Goal: Task Accomplishment & Management: Use online tool/utility

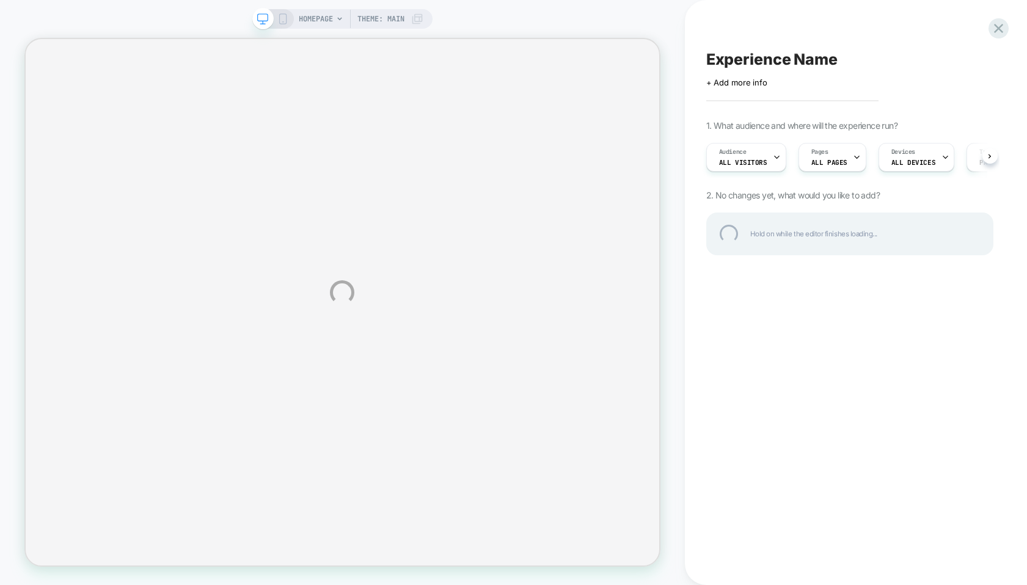
click at [325, 17] on div "HOMEPAGE Theme: MAIN Experience Name Click to edit experience details + Add mor…" at bounding box center [513, 292] width 1027 height 585
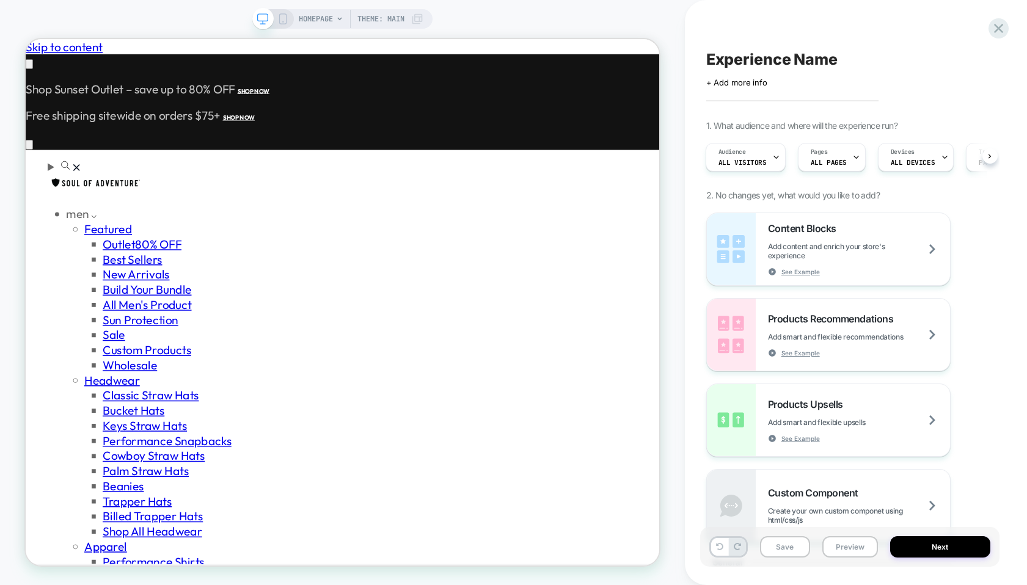
click at [325, 17] on span "HOMEPAGE" at bounding box center [316, 19] width 34 height 20
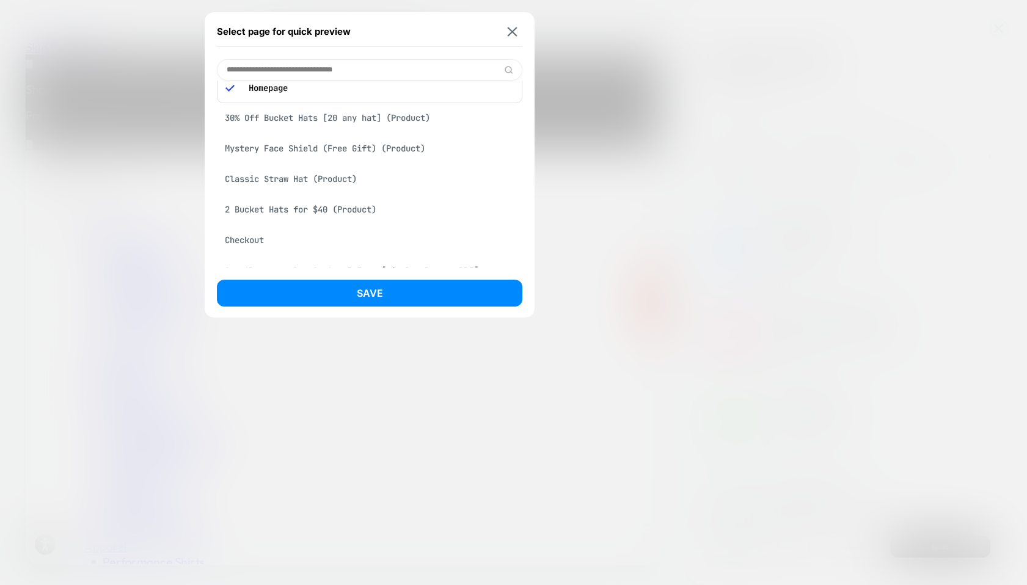
scroll to position [27, 0]
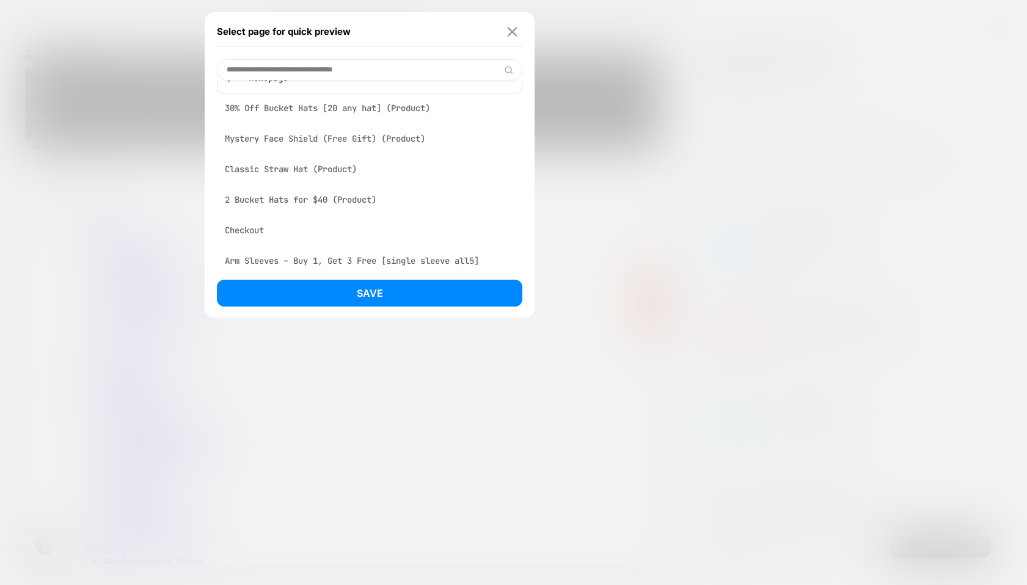
click at [515, 33] on img at bounding box center [512, 31] width 10 height 9
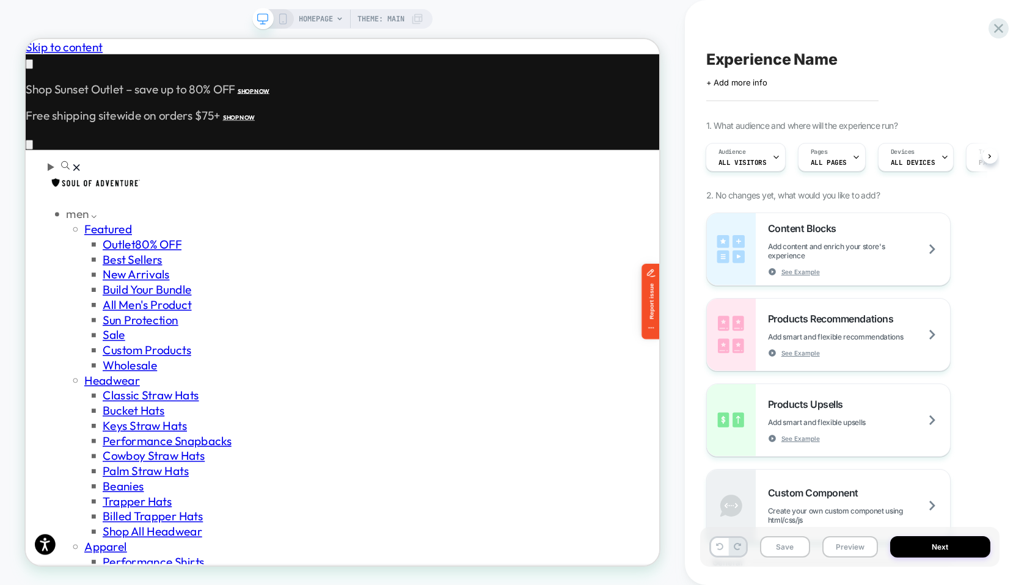
scroll to position [0, 0]
click at [828, 155] on div "Pages ALL PAGES" at bounding box center [828, 157] width 60 height 27
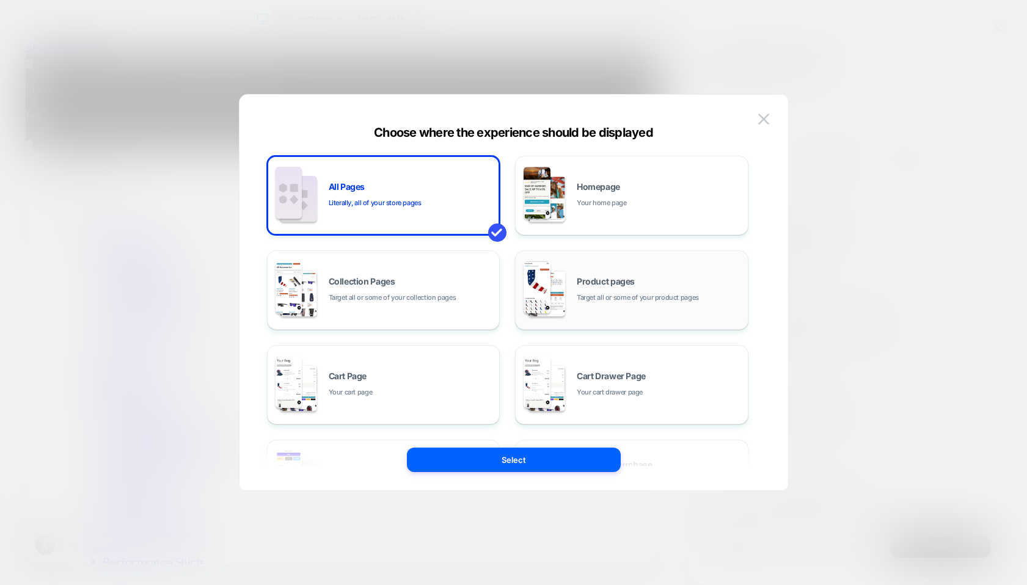
click at [579, 281] on span "Product pages" at bounding box center [605, 281] width 58 height 9
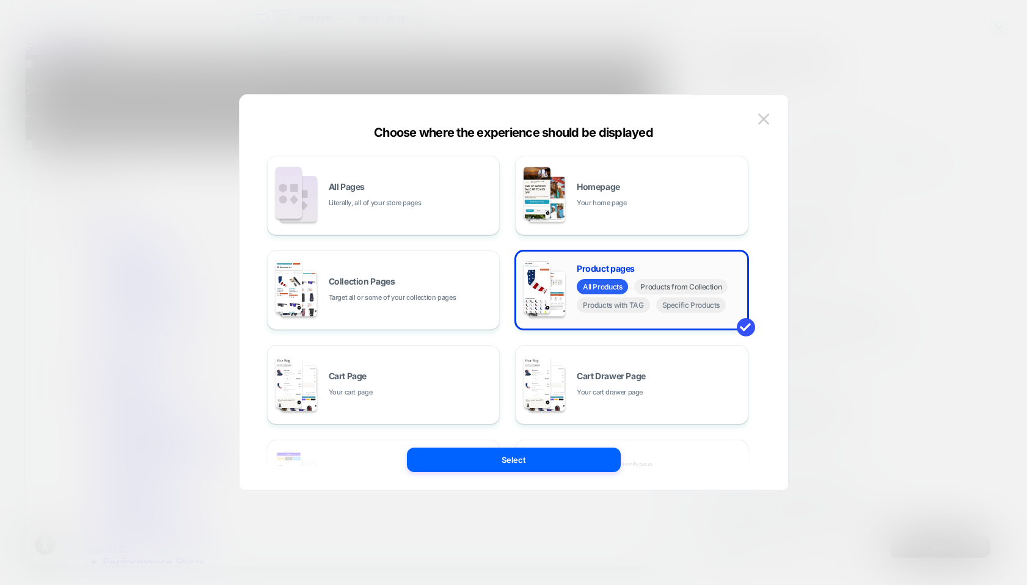
click at [676, 289] on span "Products from Collection" at bounding box center [680, 286] width 93 height 15
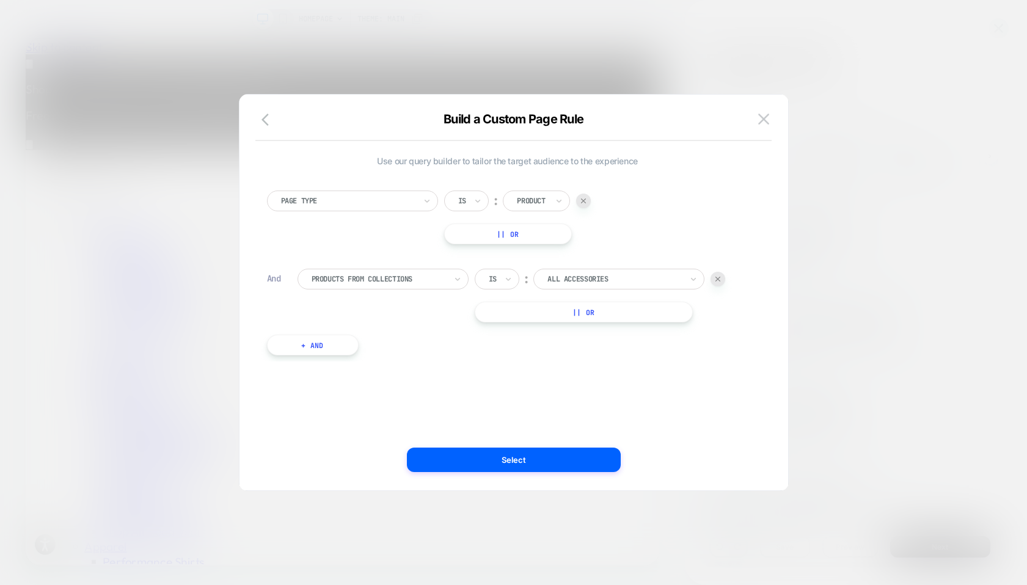
scroll to position [0, 766]
click at [723, 279] on div at bounding box center [717, 279] width 15 height 15
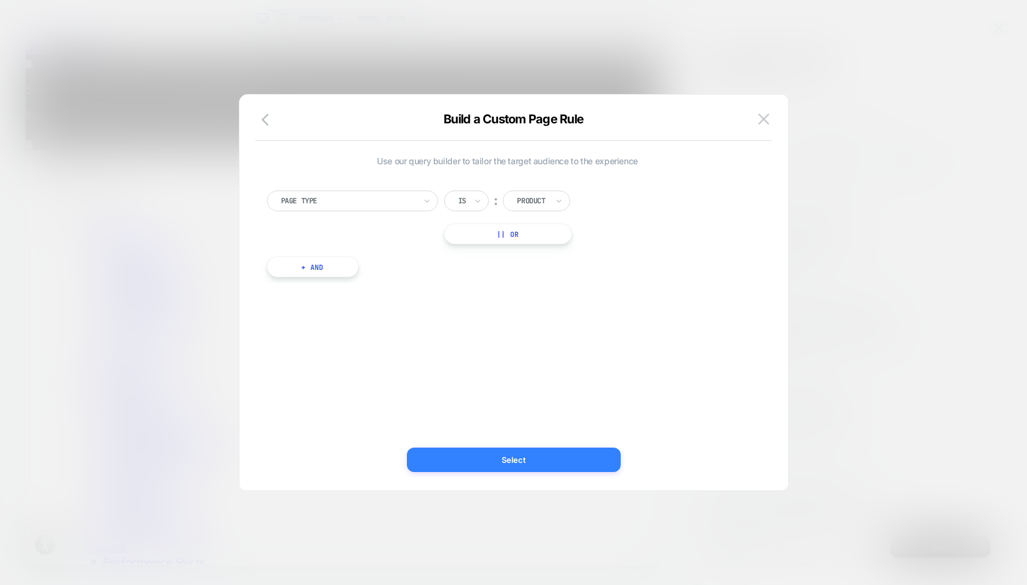
click at [511, 464] on button "Select" at bounding box center [514, 460] width 214 height 24
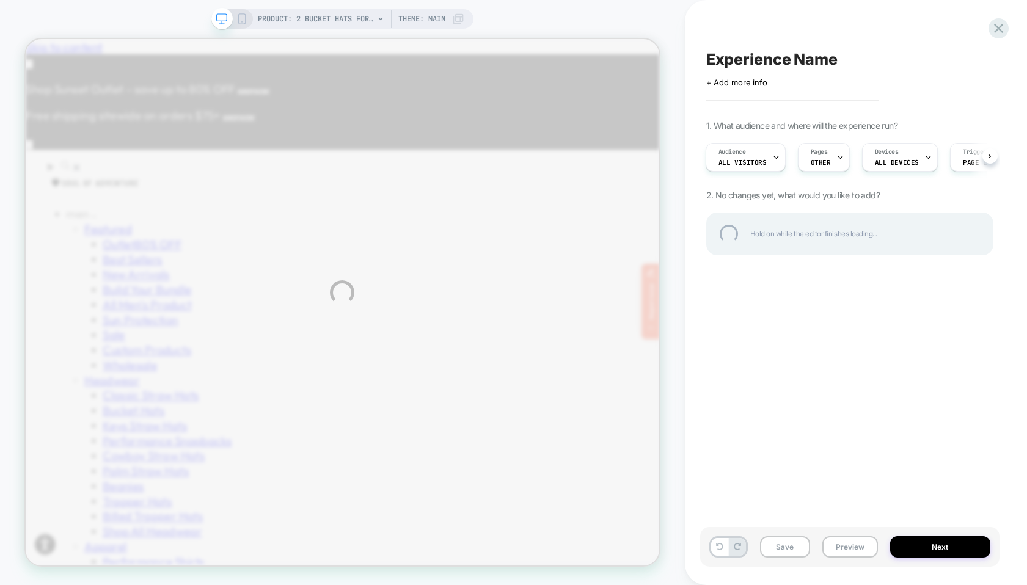
click at [823, 154] on div "PRODUCT: 2 Bucket Hats for $40 PRODUCT: 2 Bucket Hats for $40 Theme: MAIN Exper…" at bounding box center [513, 292] width 1027 height 585
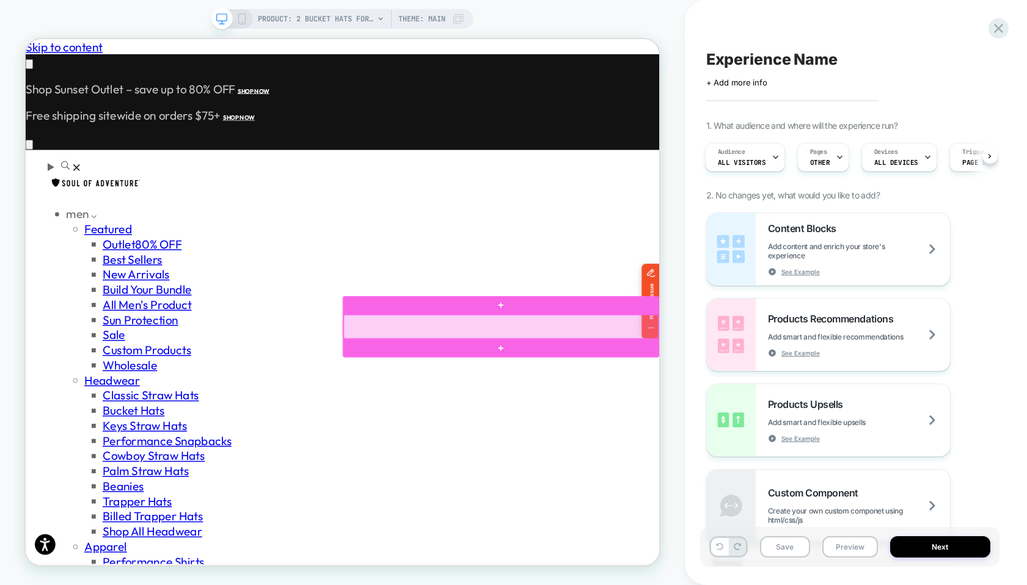
click at [606, 427] on div at bounding box center [659, 423] width 420 height 32
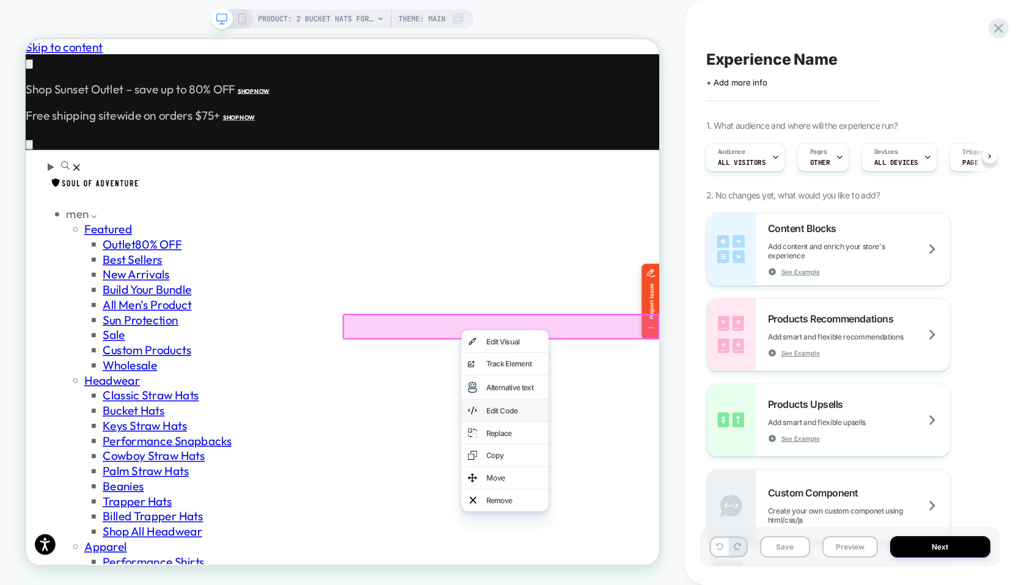
scroll to position [0, 0]
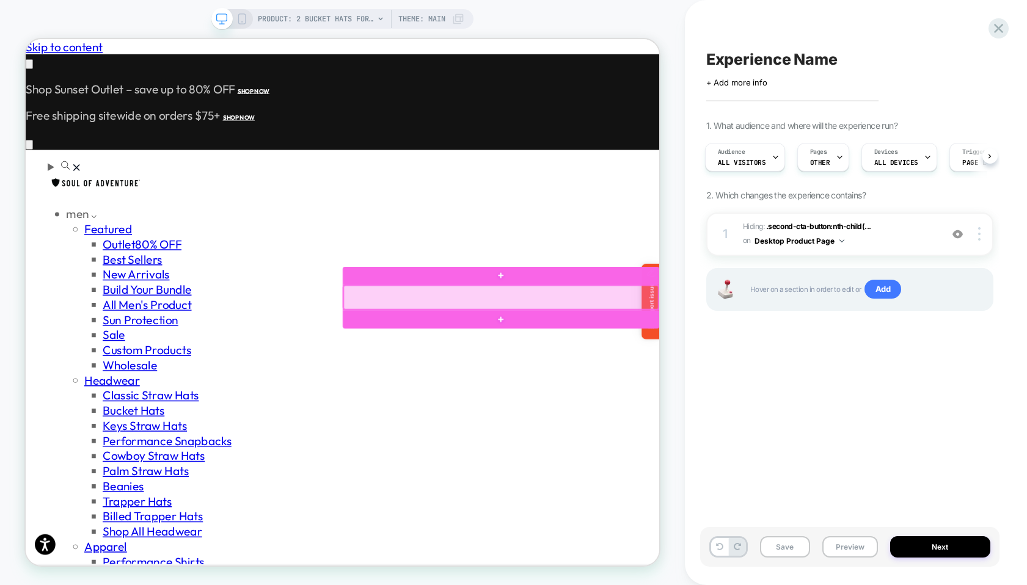
click at [752, 390] on div at bounding box center [659, 384] width 420 height 32
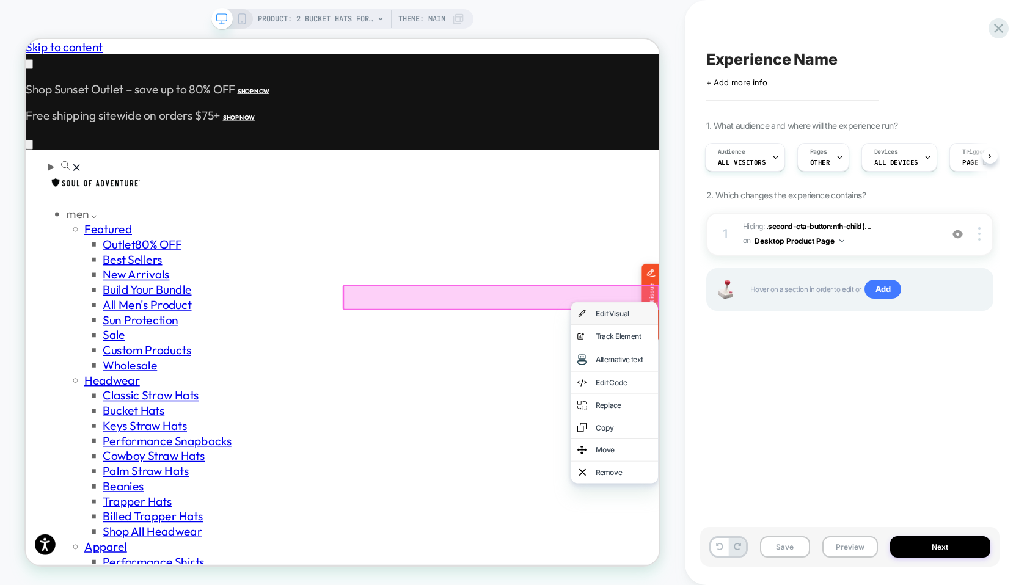
click at [775, 409] on div "Edit Visual" at bounding box center [810, 404] width 116 height 29
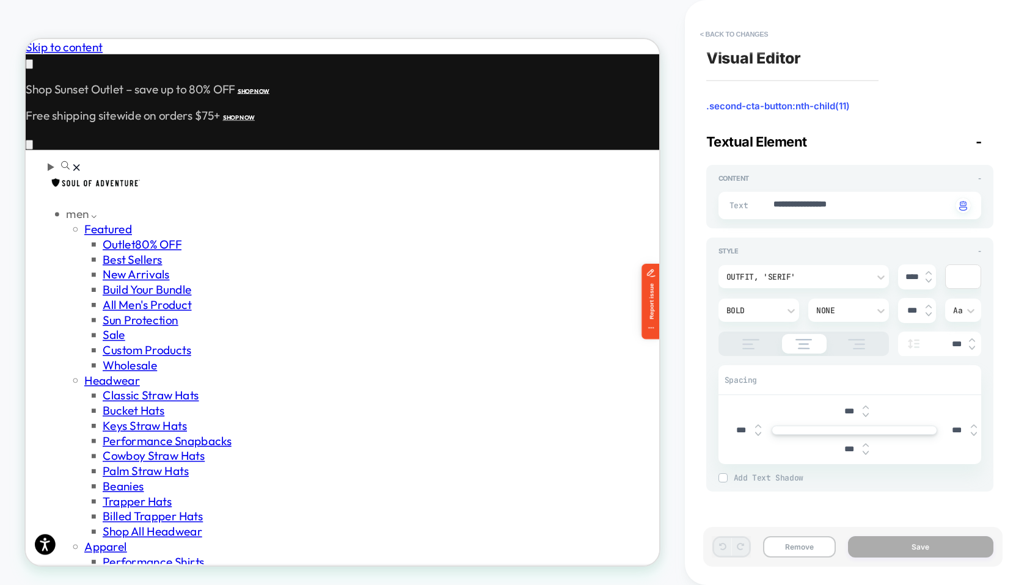
click at [846, 447] on input "***" at bounding box center [848, 449] width 27 height 10
type textarea "*"
type input "***"
type textarea "*"
type input "****"
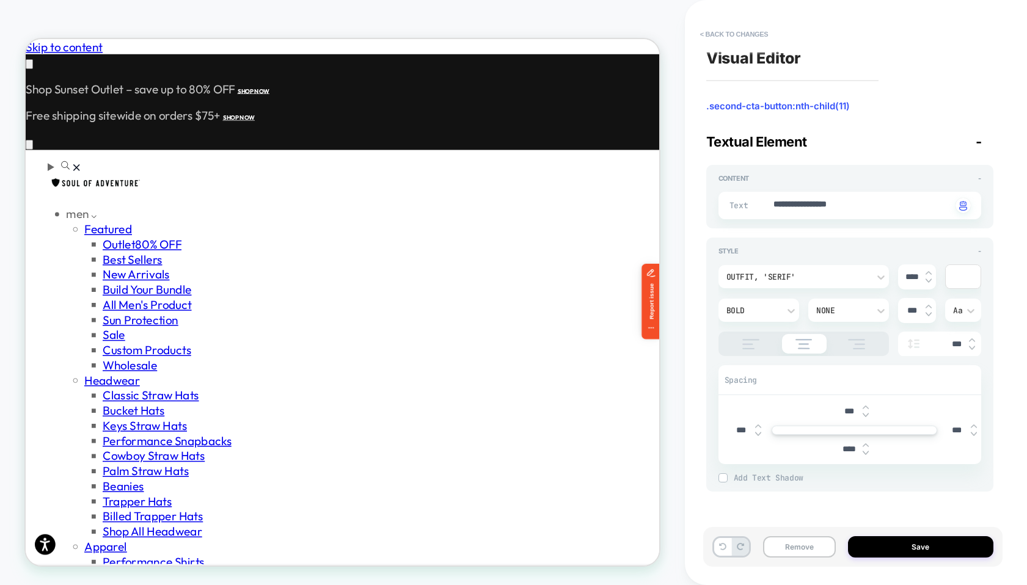
scroll to position [0, 766]
click at [843, 448] on input "****" at bounding box center [848, 449] width 27 height 10
type textarea "*"
type input "****"
type textarea "*"
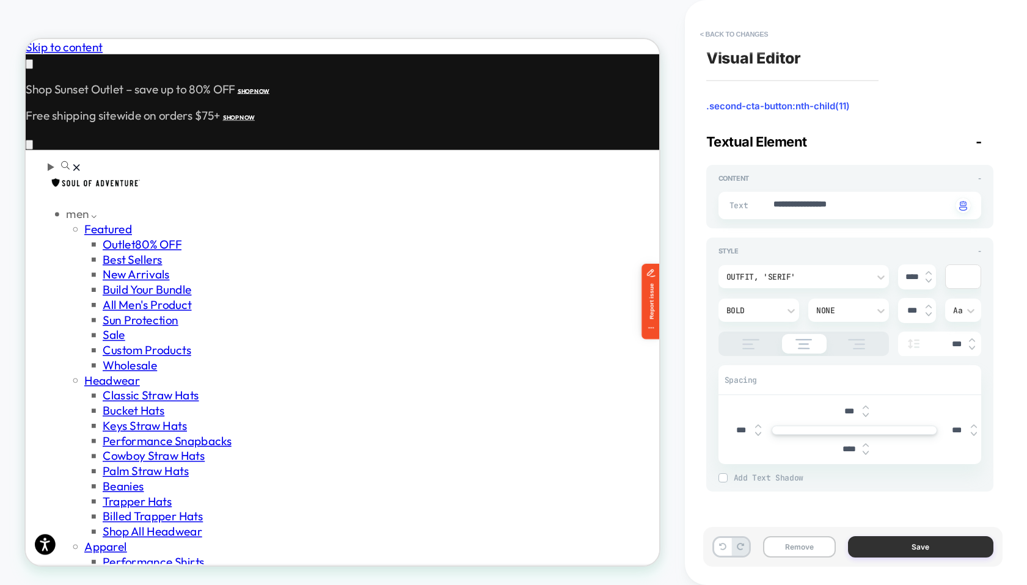
type input "****"
click at [885, 545] on button "Save" at bounding box center [920, 546] width 145 height 21
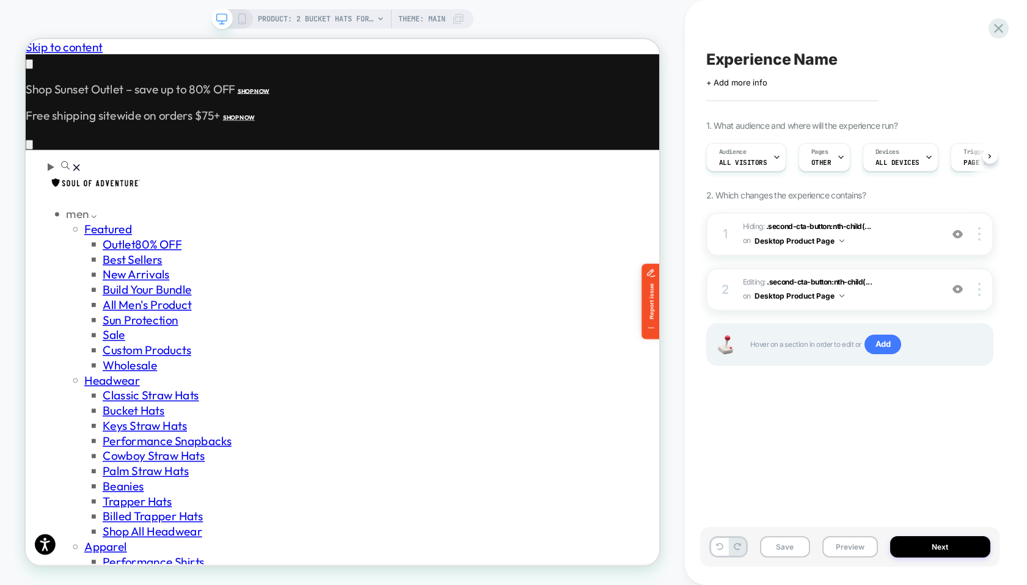
scroll to position [0, 1]
click at [242, 15] on icon at bounding box center [241, 18] width 11 height 11
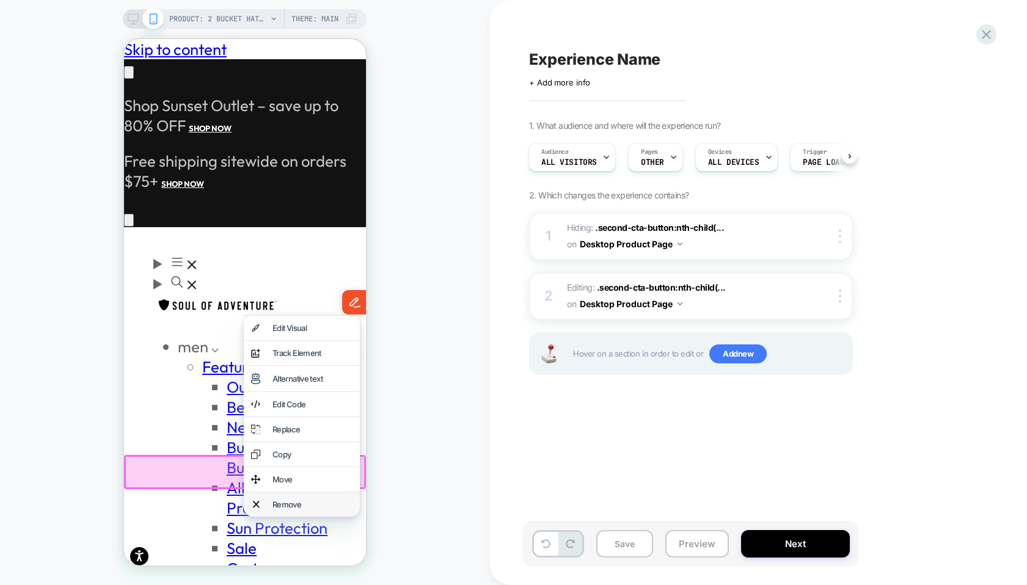
click at [288, 503] on div "Remove" at bounding box center [312, 505] width 80 height 10
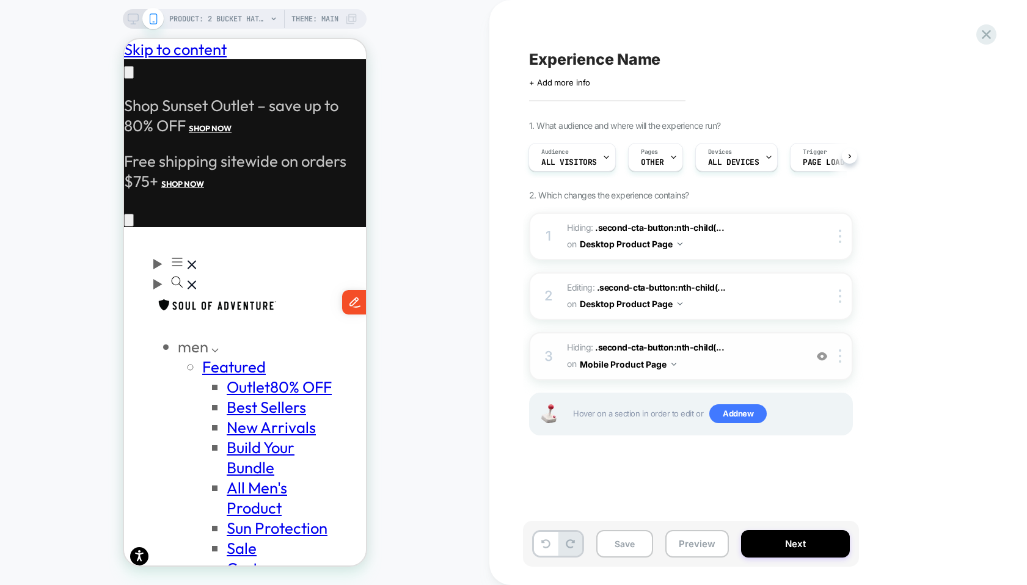
scroll to position [0, 191]
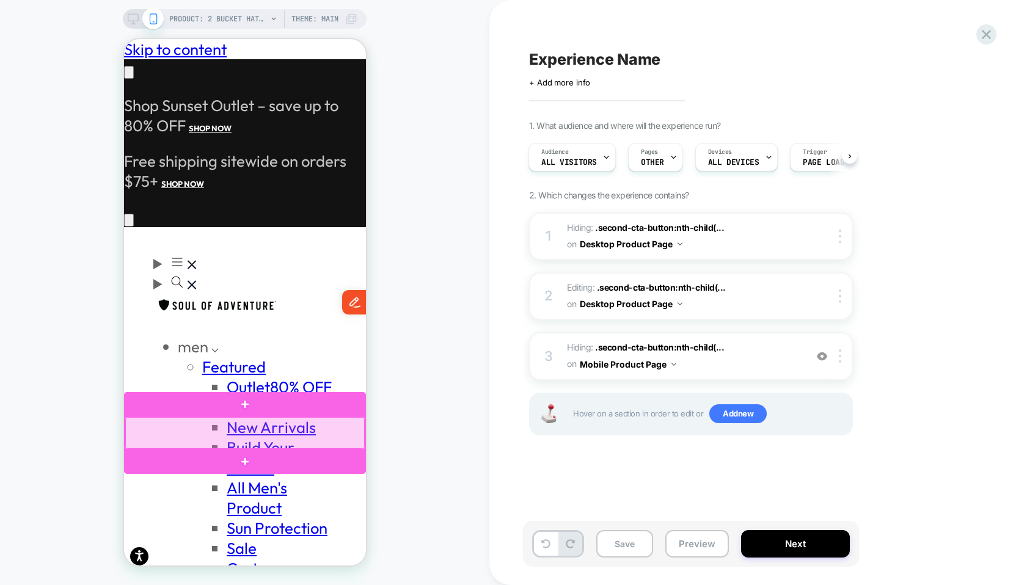
click at [308, 423] on div at bounding box center [244, 433] width 239 height 32
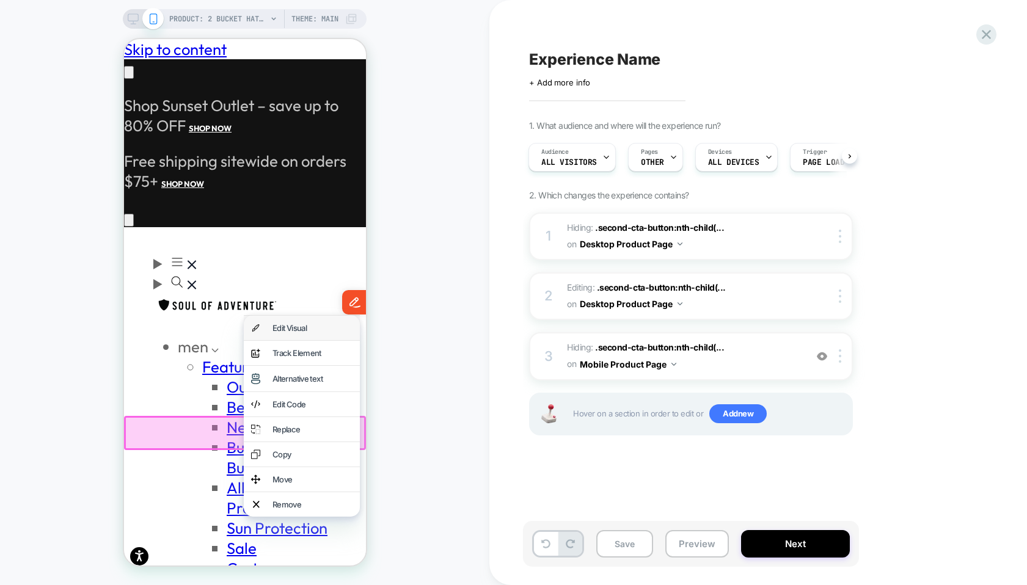
click at [316, 327] on div "Edit Visual" at bounding box center [312, 328] width 80 height 10
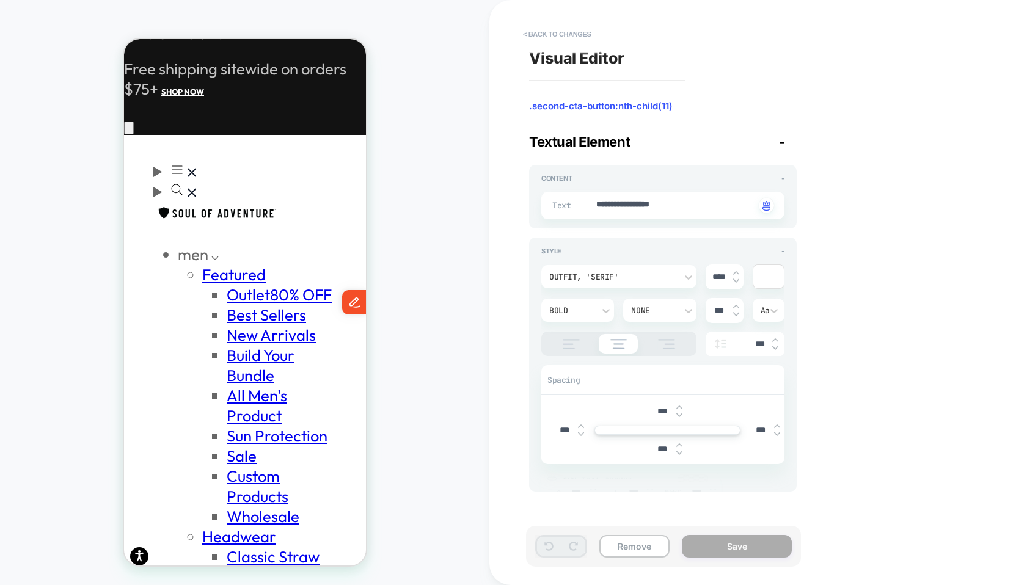
scroll to position [0, 0]
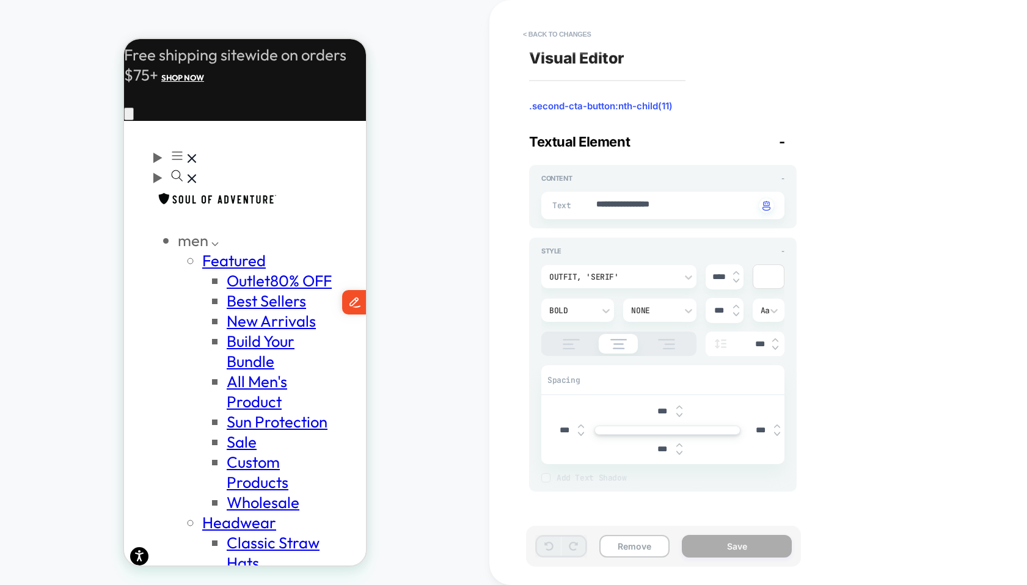
click at [659, 449] on input "***" at bounding box center [662, 449] width 27 height 10
type textarea "*"
type input "***"
type textarea "*"
type input "****"
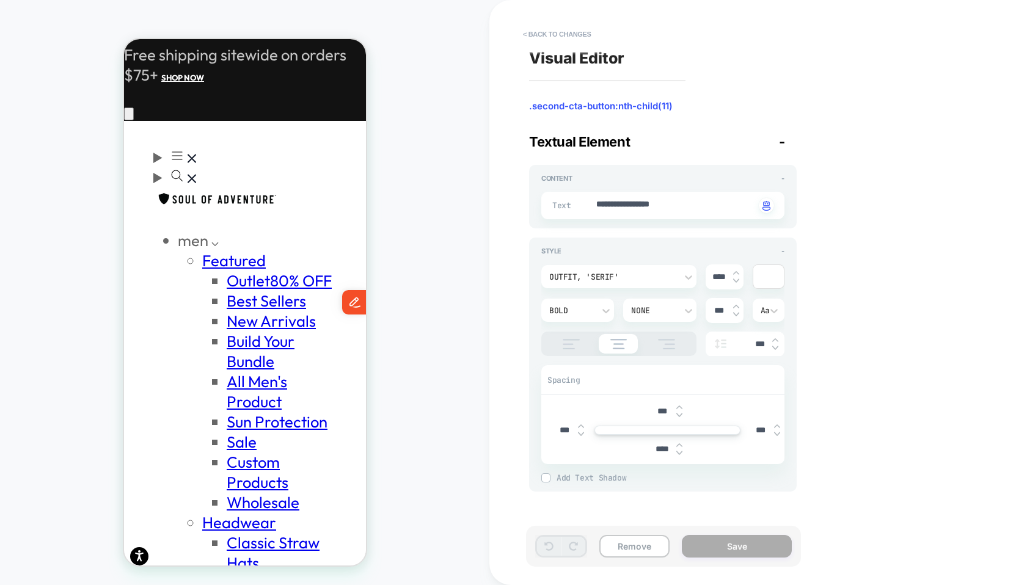
type textarea "*"
type input "****"
click at [672, 495] on div "**********" at bounding box center [662, 322] width 267 height 376
click at [713, 547] on button "Save" at bounding box center [737, 546] width 110 height 23
type textarea "*"
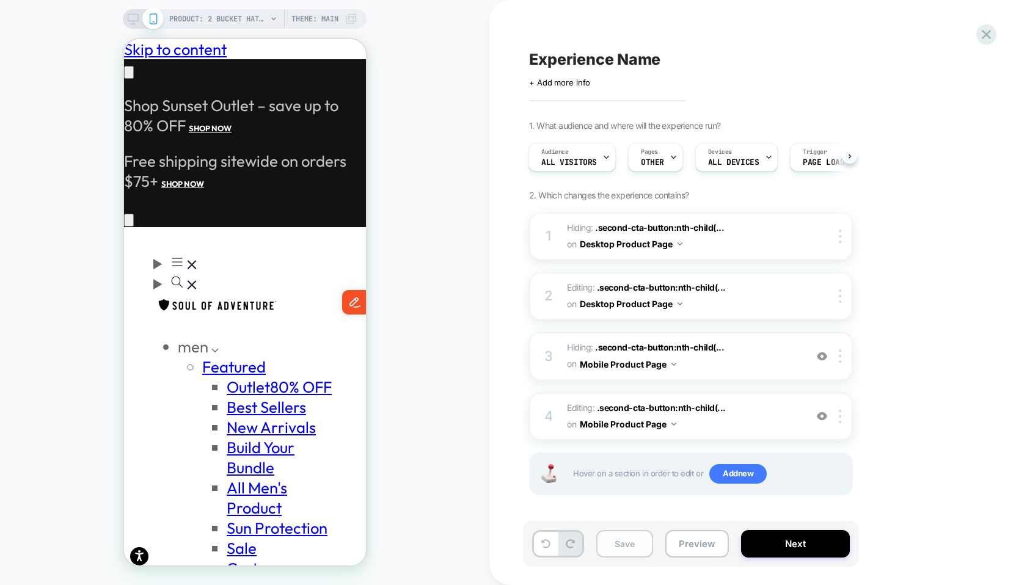
click at [633, 545] on button "Save" at bounding box center [624, 543] width 57 height 27
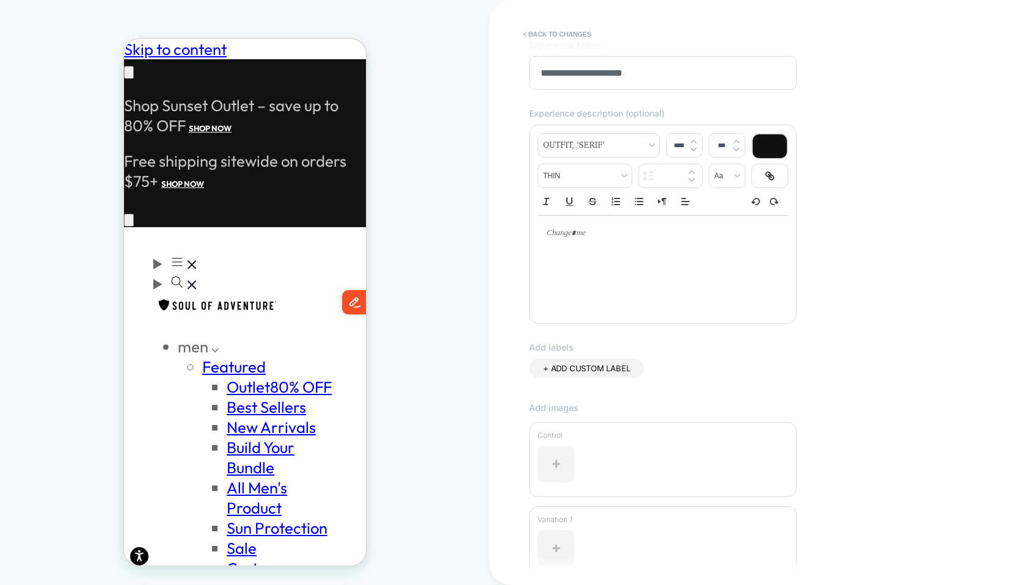
scroll to position [193, 0]
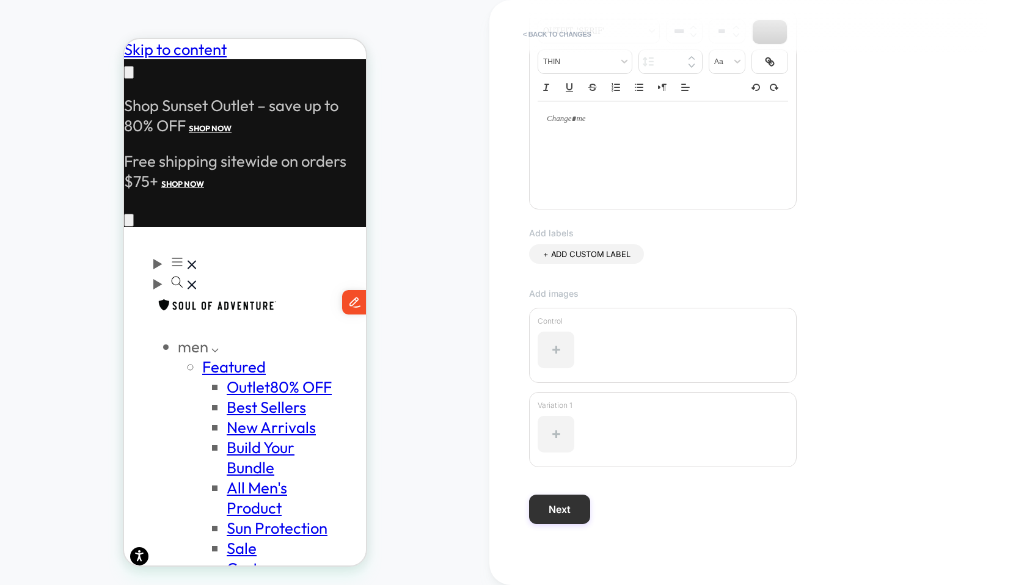
type input "**********"
click at [575, 506] on button "Next" at bounding box center [559, 509] width 61 height 29
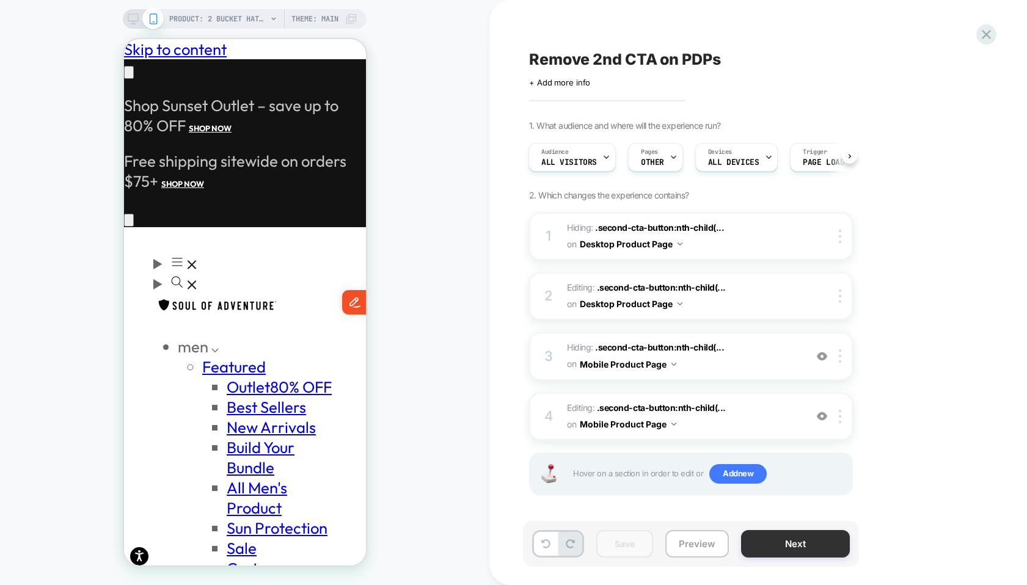
scroll to position [0, 0]
click at [775, 541] on button "Next" at bounding box center [795, 543] width 109 height 27
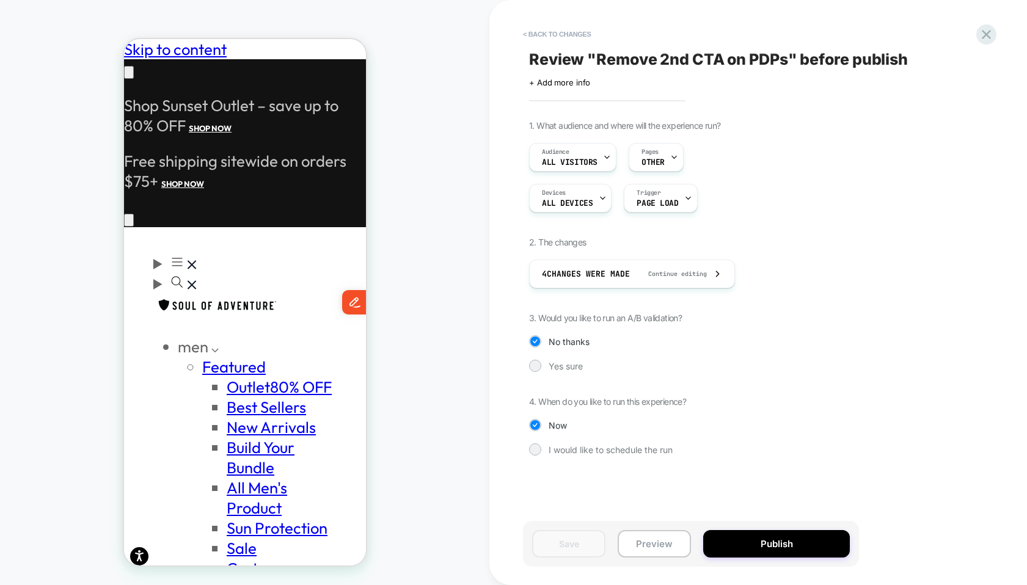
click at [568, 373] on div "1. What audience and where will the experience run? Audience All Visitors Pages…" at bounding box center [752, 297] width 446 height 354
click at [564, 364] on span "Yes sure" at bounding box center [565, 366] width 34 height 10
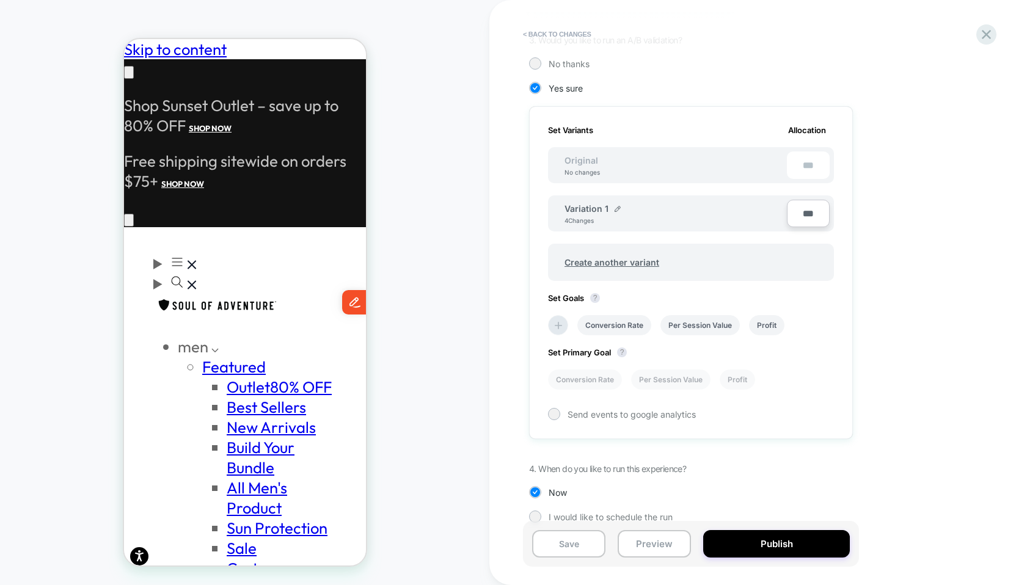
scroll to position [295, 0]
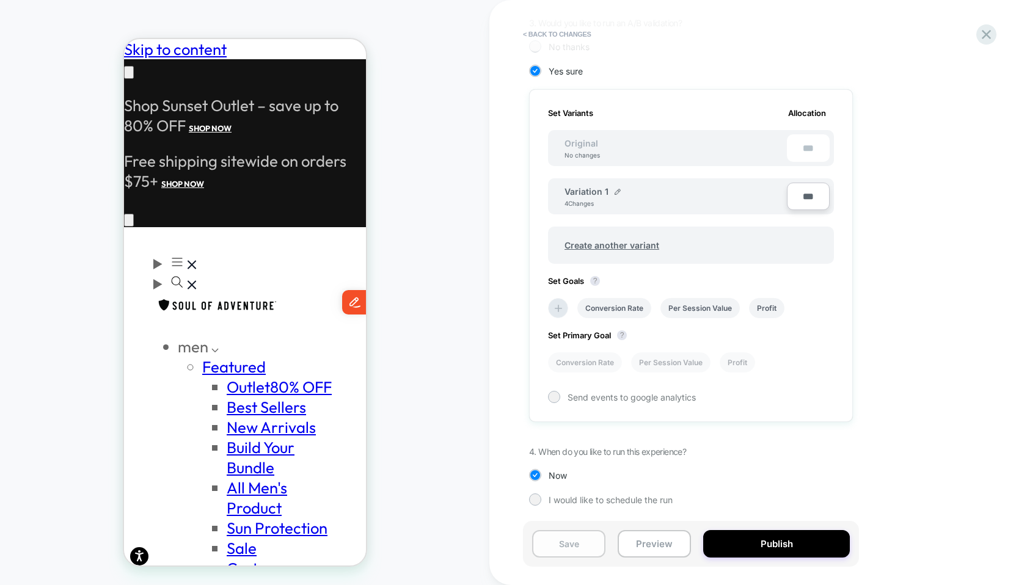
click at [574, 537] on button "Save" at bounding box center [568, 543] width 73 height 27
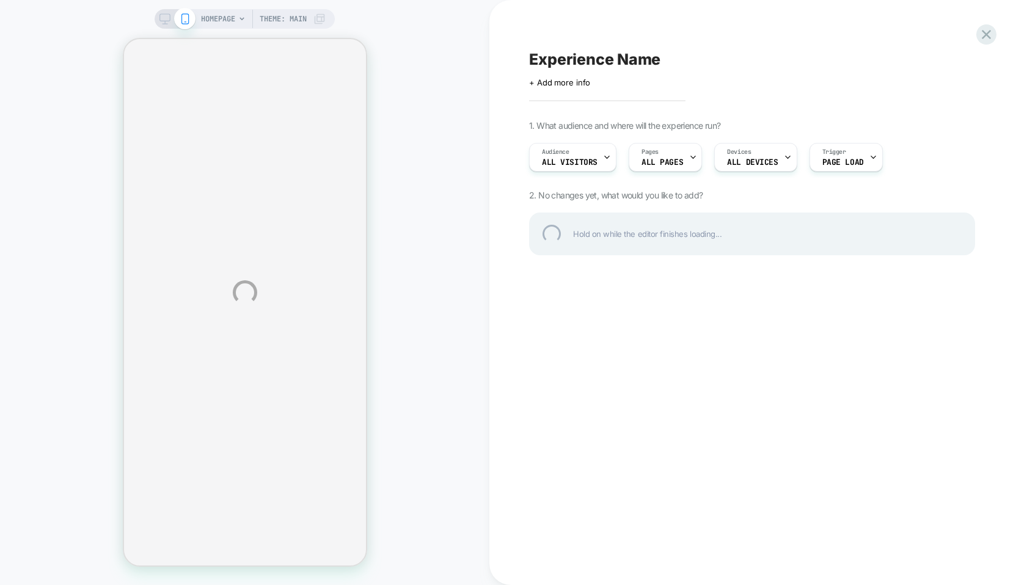
click at [236, 23] on div "HOMEPAGE Theme: MAIN Experience Name Click to edit experience details + Add mor…" at bounding box center [513, 292] width 1027 height 585
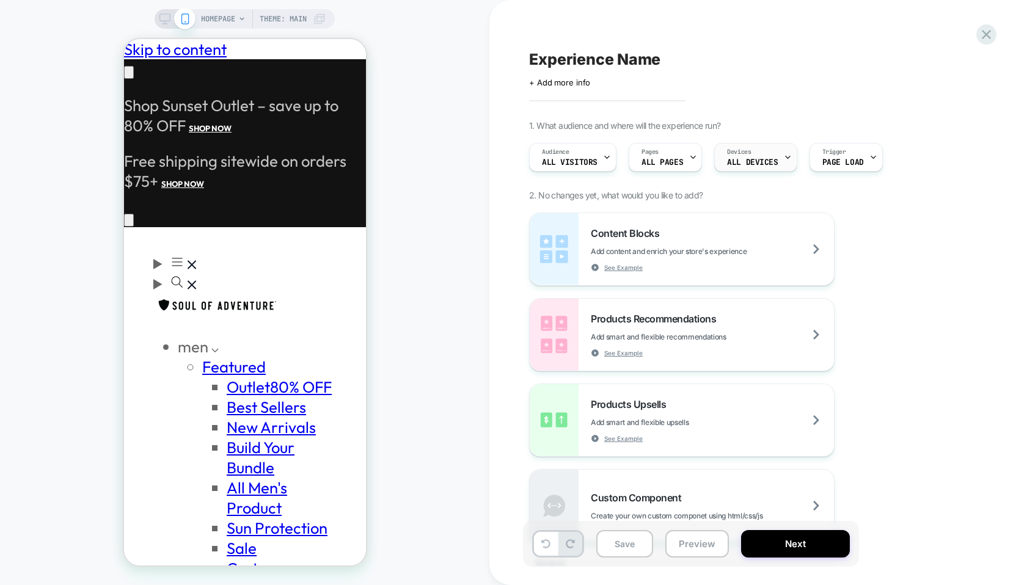
scroll to position [0, 191]
click at [744, 161] on span "ALL DEVICES" at bounding box center [752, 162] width 51 height 9
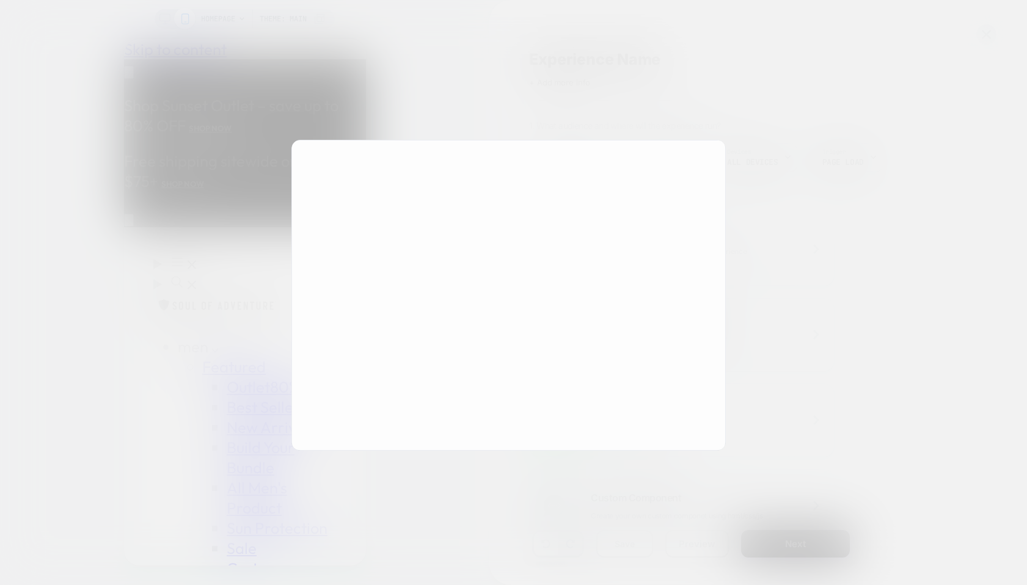
scroll to position [0, 0]
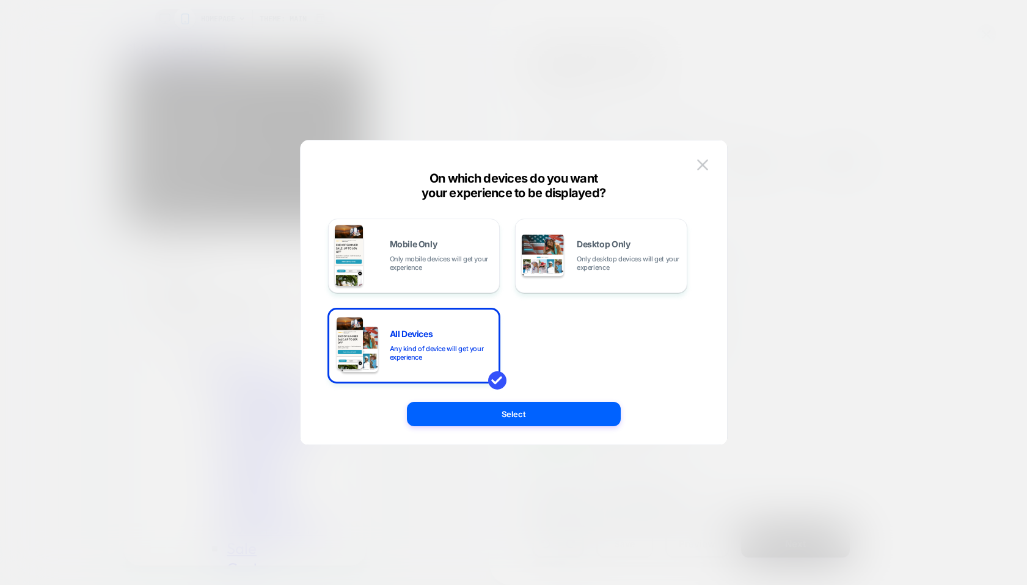
click at [758, 129] on div at bounding box center [513, 292] width 1027 height 585
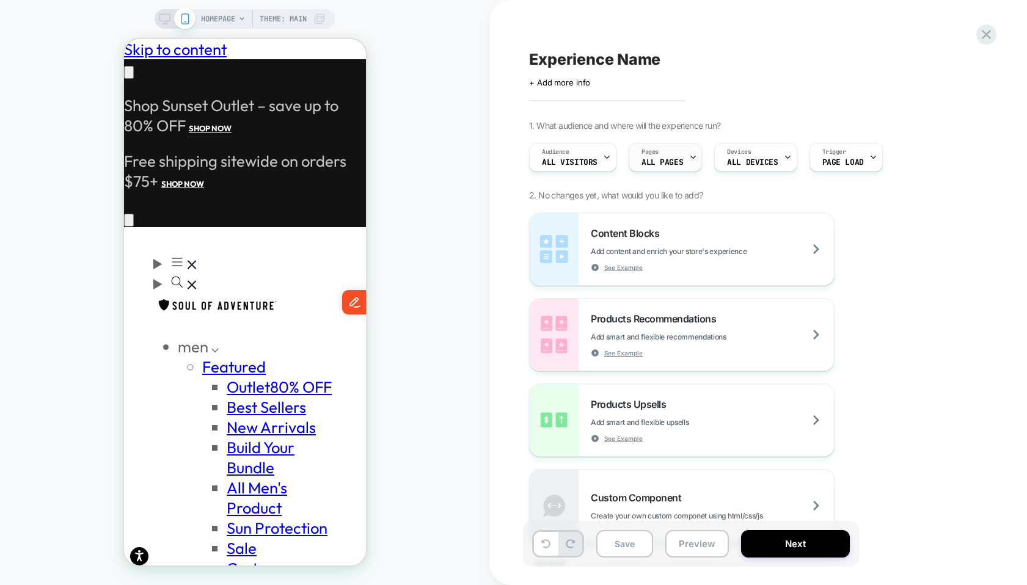
click at [662, 162] on span "ALL PAGES" at bounding box center [662, 162] width 42 height 9
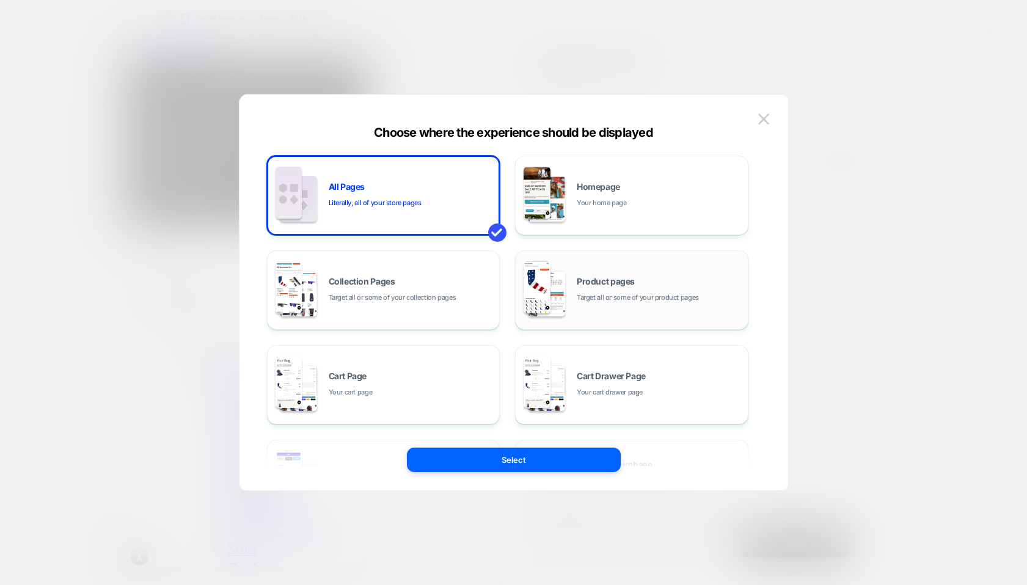
click at [589, 282] on span "Product pages" at bounding box center [605, 281] width 58 height 9
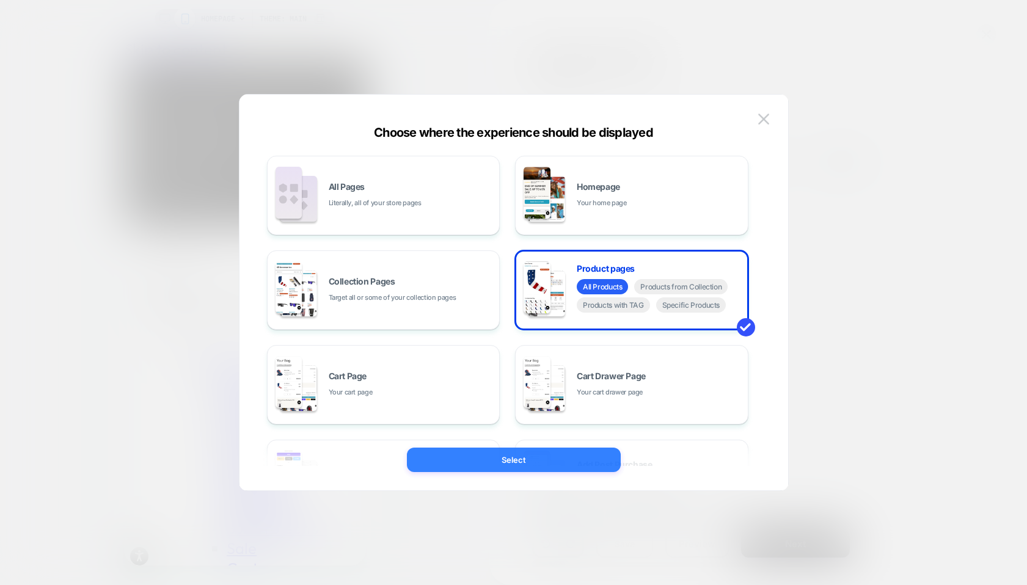
click at [528, 457] on button "Select" at bounding box center [514, 460] width 214 height 24
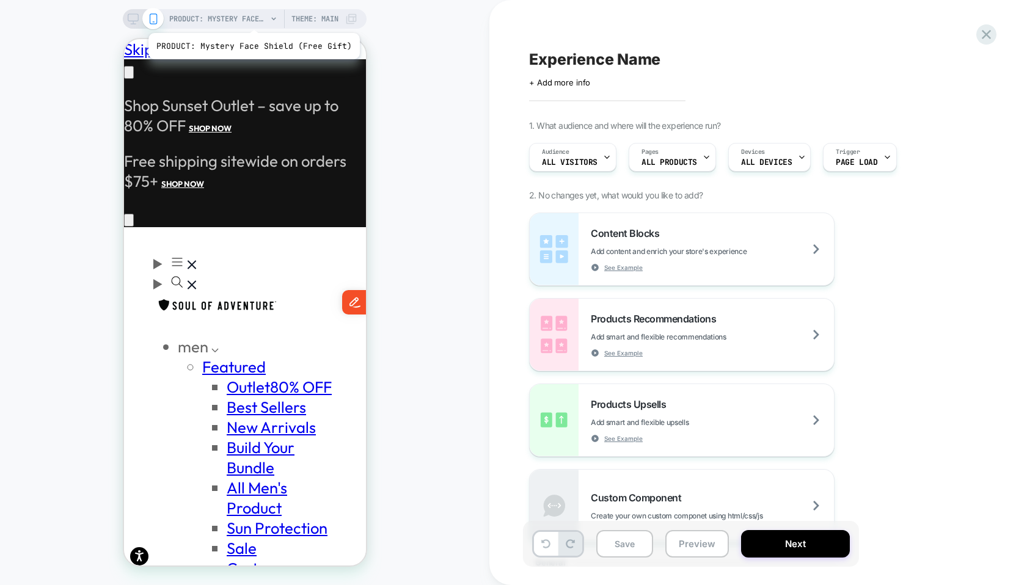
click at [242, 15] on span "PRODUCT: Mystery Face Shield (Free Gift)" at bounding box center [218, 19] width 98 height 20
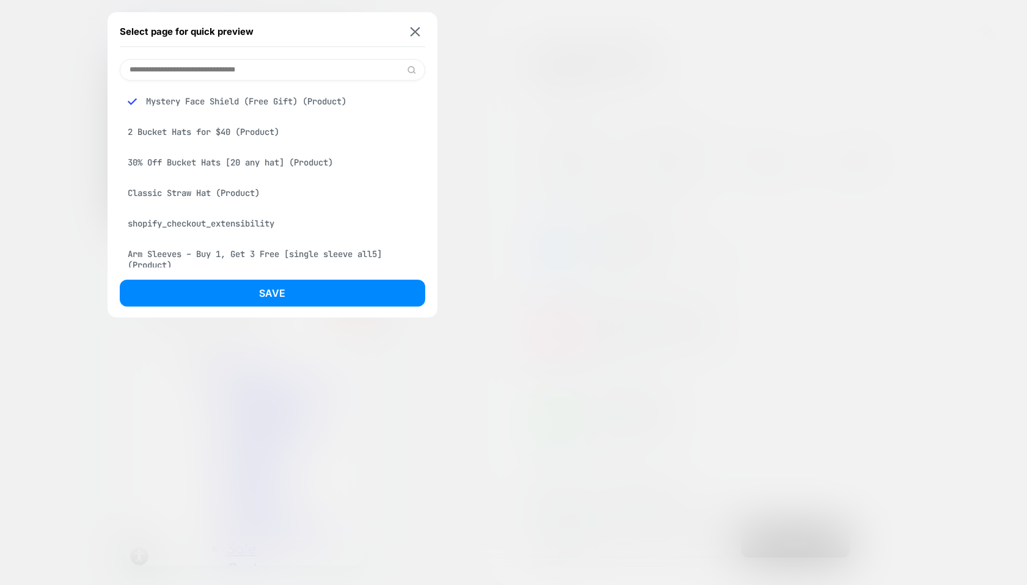
click at [211, 133] on div "2 Bucket Hats for $40 (Product)" at bounding box center [272, 131] width 305 height 23
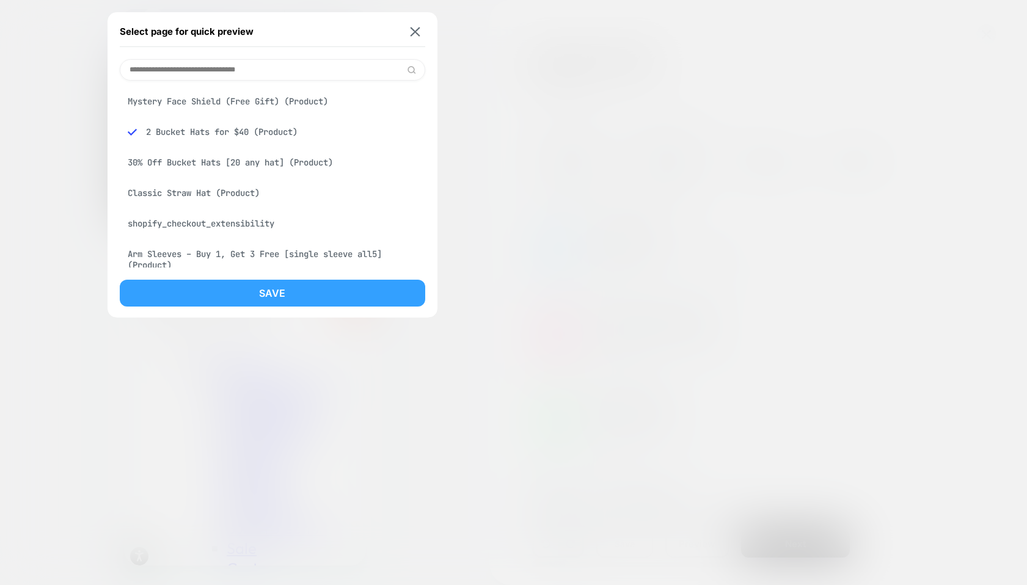
click at [260, 291] on button "Save" at bounding box center [272, 293] width 305 height 27
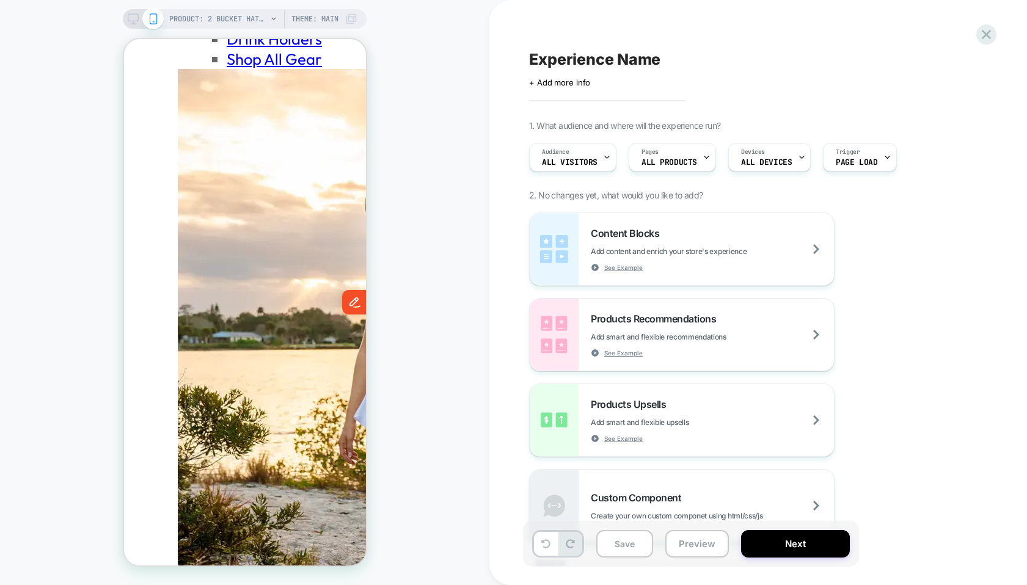
scroll to position [3170, 0]
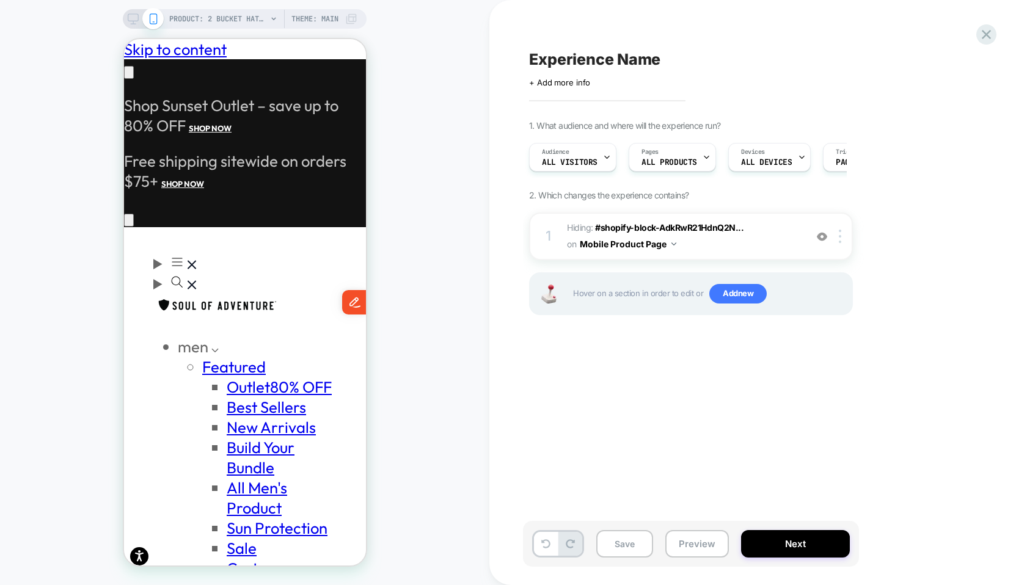
scroll to position [0, 191]
click at [140, 15] on div at bounding box center [143, 18] width 31 height 11
click at [136, 20] on icon at bounding box center [133, 18] width 11 height 11
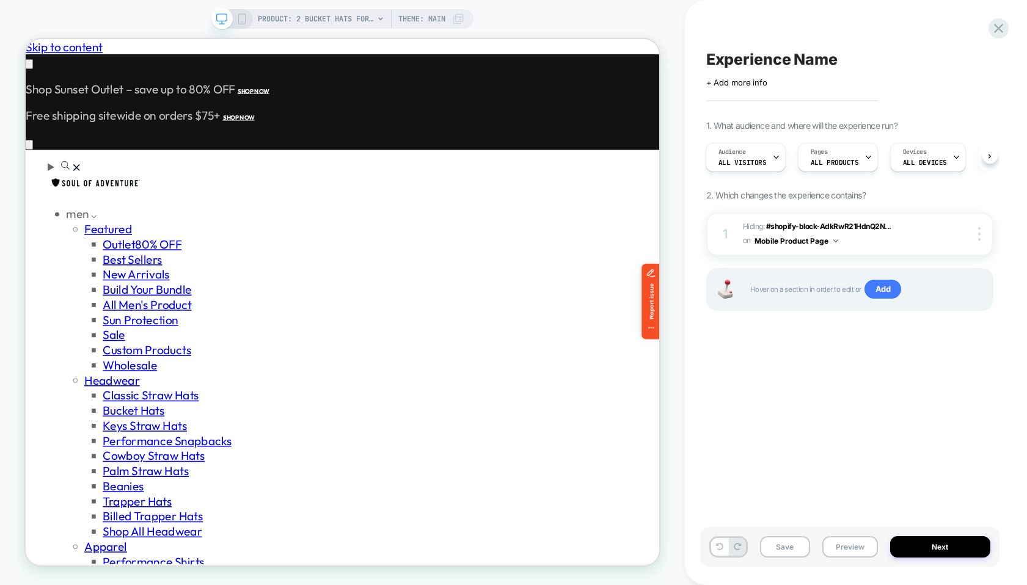
click at [245, 18] on icon at bounding box center [241, 18] width 11 height 11
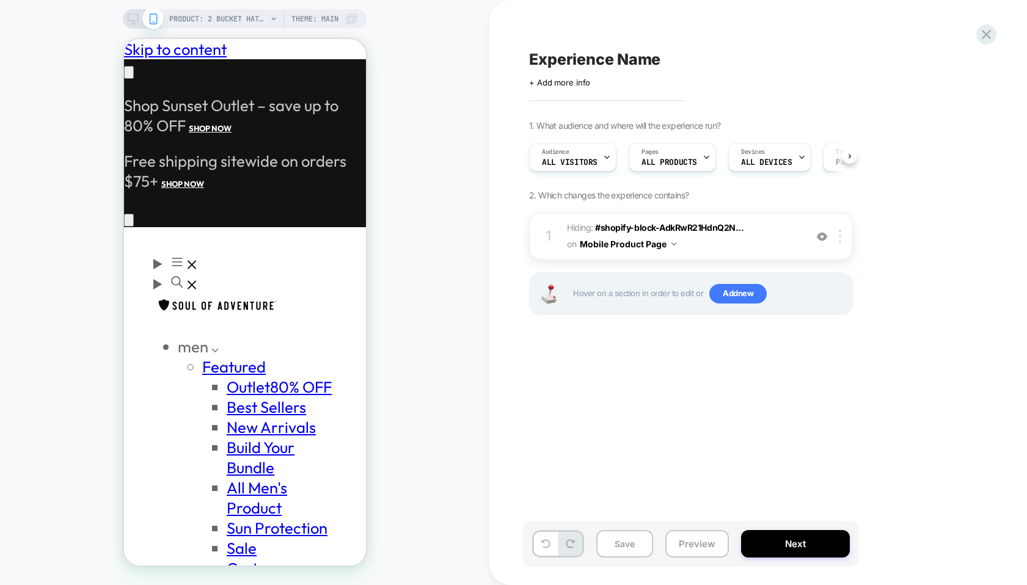
scroll to position [0, 1]
click at [799, 538] on button "Next" at bounding box center [795, 543] width 109 height 27
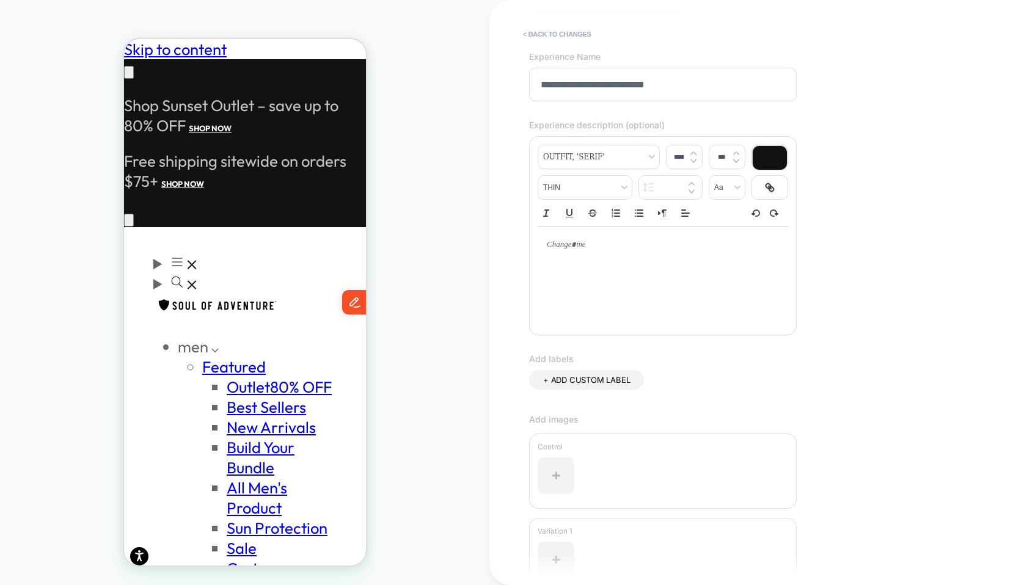
scroll to position [0, 0]
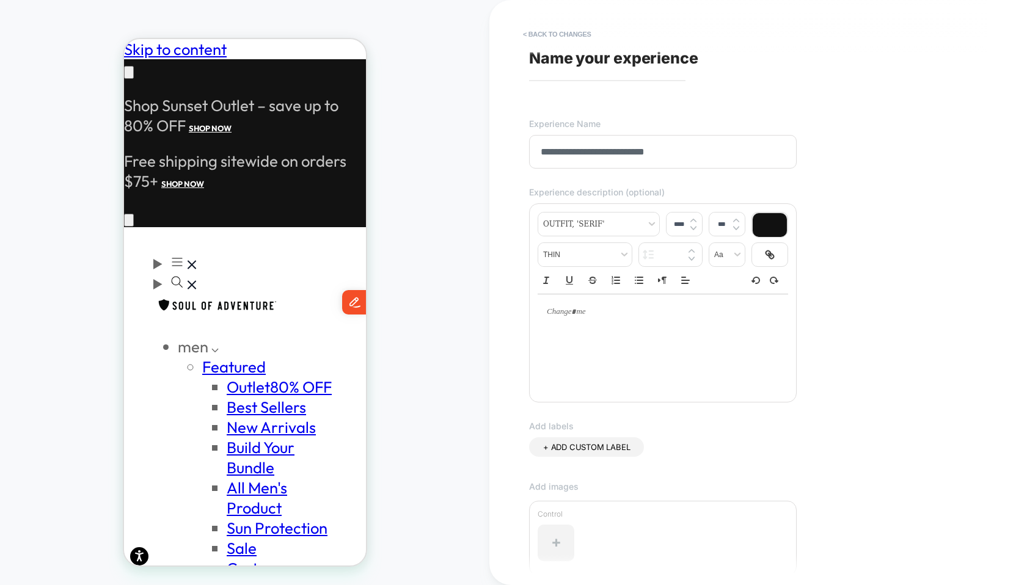
type input "**********"
click at [578, 58] on span "Name your experience" at bounding box center [613, 58] width 169 height 18
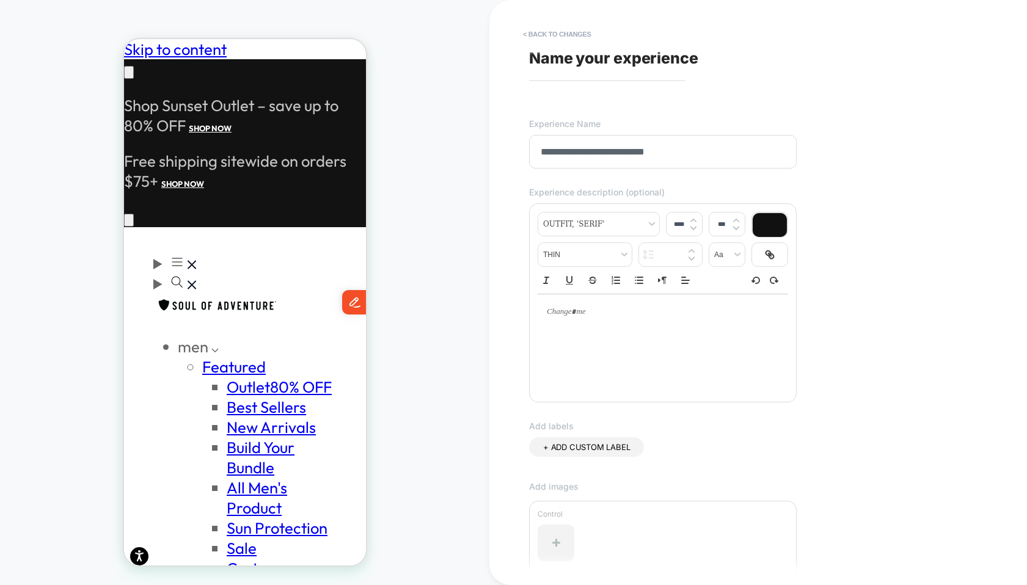
click at [619, 60] on span "Name your experience" at bounding box center [613, 58] width 169 height 18
click at [615, 45] on div "**********" at bounding box center [752, 292] width 458 height 561
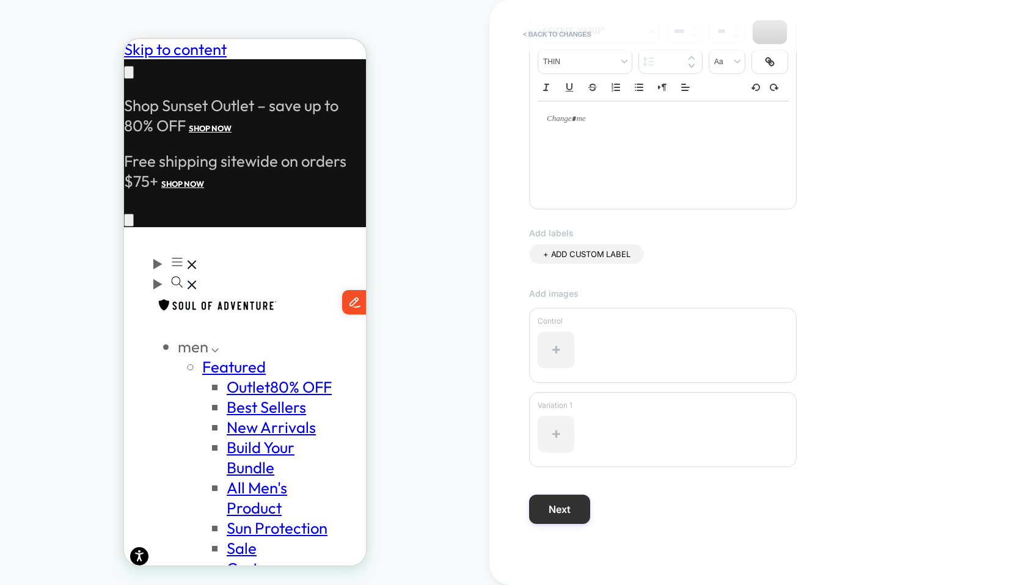
click at [565, 511] on button "Next" at bounding box center [559, 509] width 61 height 29
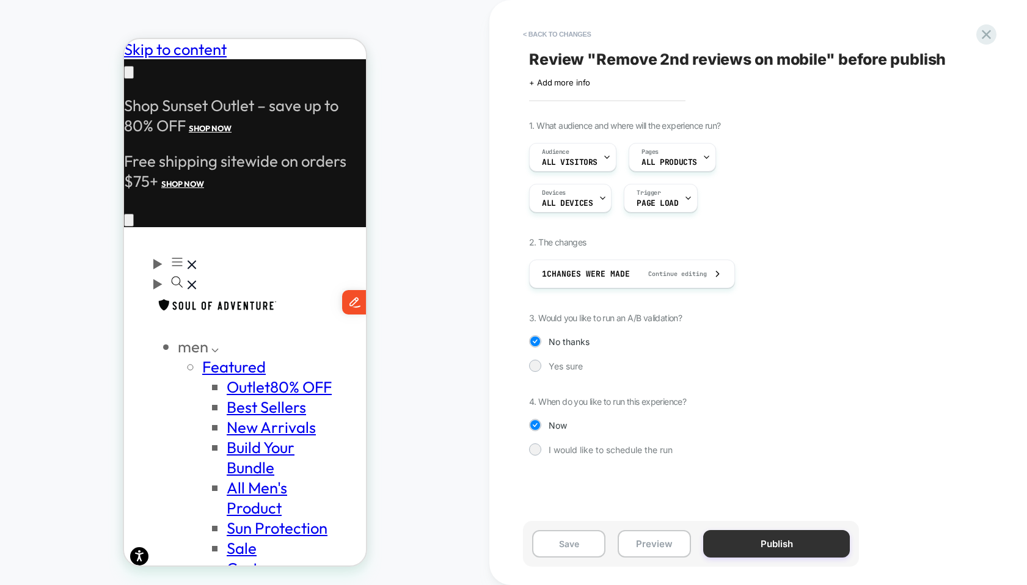
click at [767, 546] on button "Publish" at bounding box center [776, 543] width 147 height 27
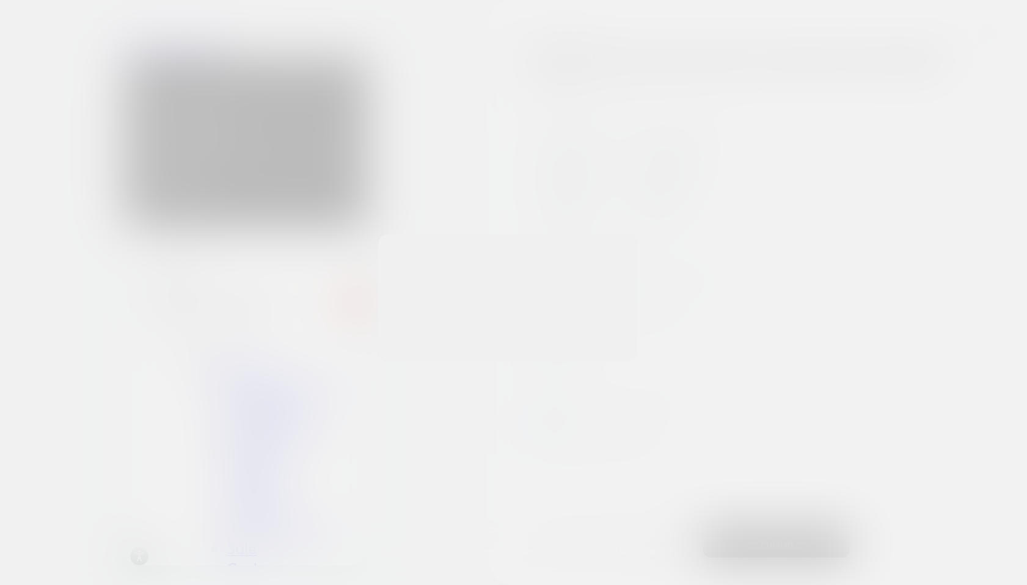
scroll to position [0, 0]
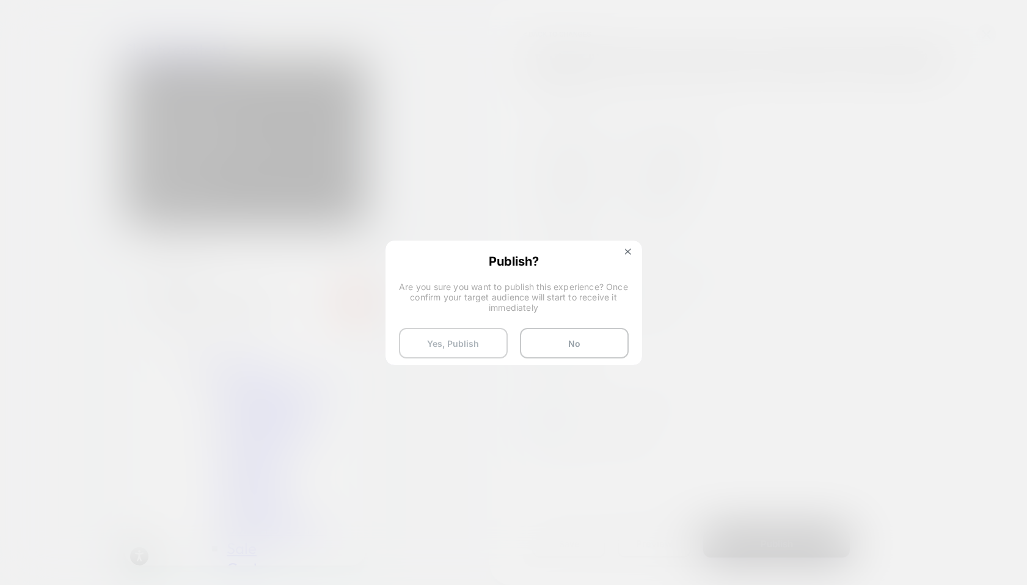
click at [456, 344] on button "Yes, Publish" at bounding box center [453, 343] width 109 height 31
